Goal: Find specific page/section: Locate item on page

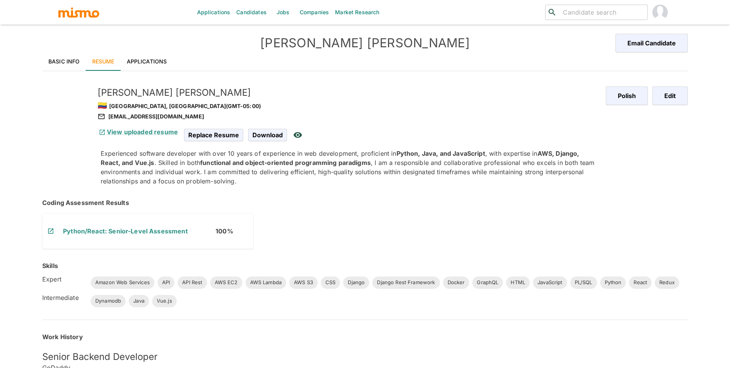
click at [404, 116] on div "[EMAIL_ADDRESS][DOMAIN_NAME]" at bounding box center [349, 116] width 502 height 9
click at [402, 115] on div "[EMAIL_ADDRESS][DOMAIN_NAME]" at bounding box center [349, 116] width 502 height 9
drag, startPoint x: 402, startPoint y: 115, endPoint x: 406, endPoint y: 113, distance: 4.9
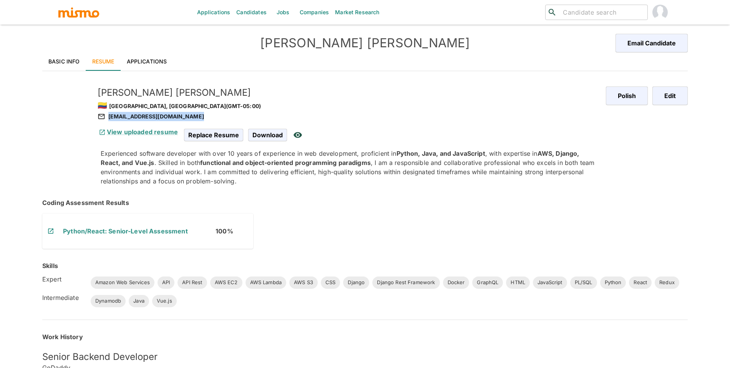
click at [409, 115] on div "[EMAIL_ADDRESS][DOMAIN_NAME]" at bounding box center [349, 116] width 502 height 9
click at [406, 113] on div "[EMAIL_ADDRESS][DOMAIN_NAME]" at bounding box center [349, 116] width 502 height 9
drag, startPoint x: 406, startPoint y: 113, endPoint x: 396, endPoint y: 75, distance: 39.8
click at [407, 125] on div "[PERSON_NAME] 🇨🇴 [GEOGRAPHIC_DATA], [GEOGRAPHIC_DATA] (GMT-05:00) [EMAIL_ADDRES…" at bounding box center [337, 127] width 511 height 118
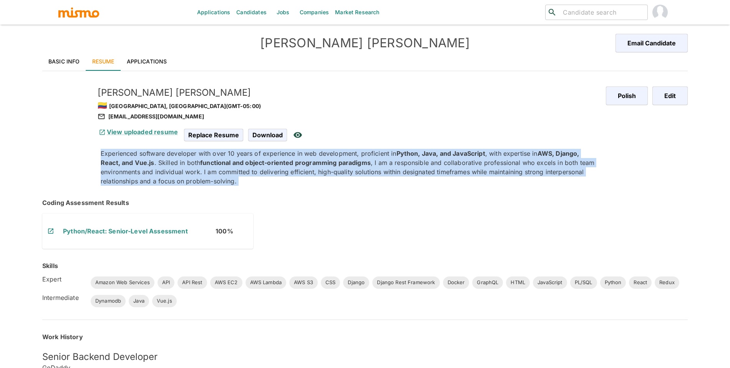
drag, startPoint x: 337, startPoint y: 138, endPoint x: 461, endPoint y: 184, distance: 132.5
click at [461, 184] on div "[PERSON_NAME] 🇨🇴 [GEOGRAPHIC_DATA], [GEOGRAPHIC_DATA] (GMT-05:00) [EMAIL_ADDRES…" at bounding box center [337, 127] width 511 height 118
drag, startPoint x: 462, startPoint y: 174, endPoint x: 221, endPoint y: 204, distance: 242.6
click at [461, 174] on p "Experienced software developer with over 10 years of experience in web developm…" at bounding box center [350, 167] width 499 height 37
